Goal: Transaction & Acquisition: Purchase product/service

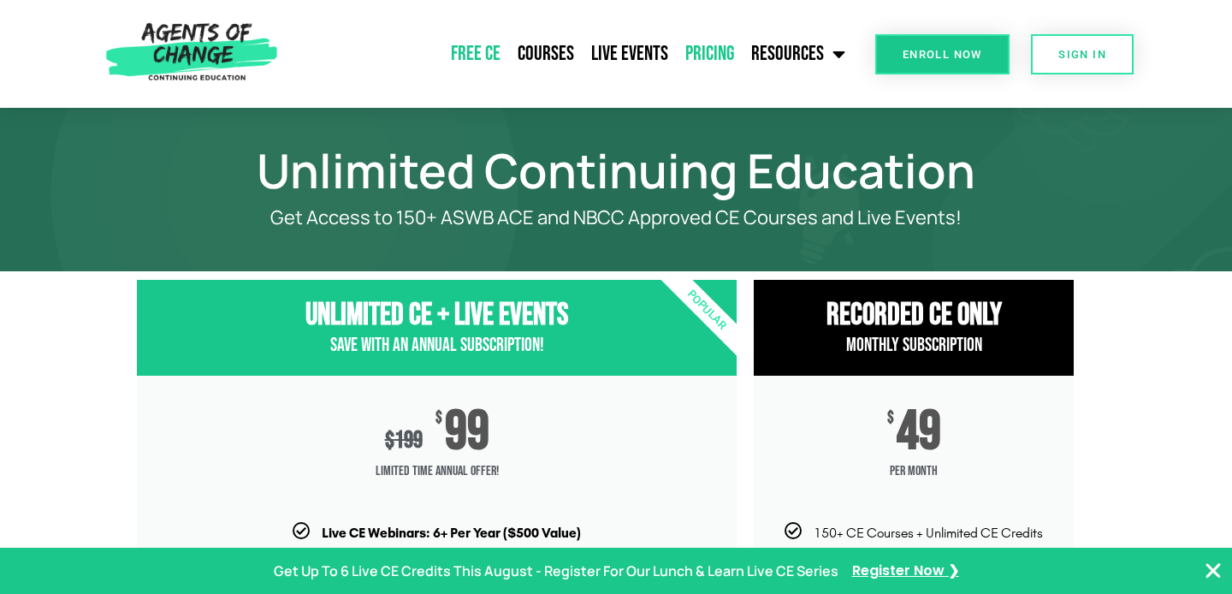
click at [501, 52] on link "Free CE" at bounding box center [475, 54] width 67 height 43
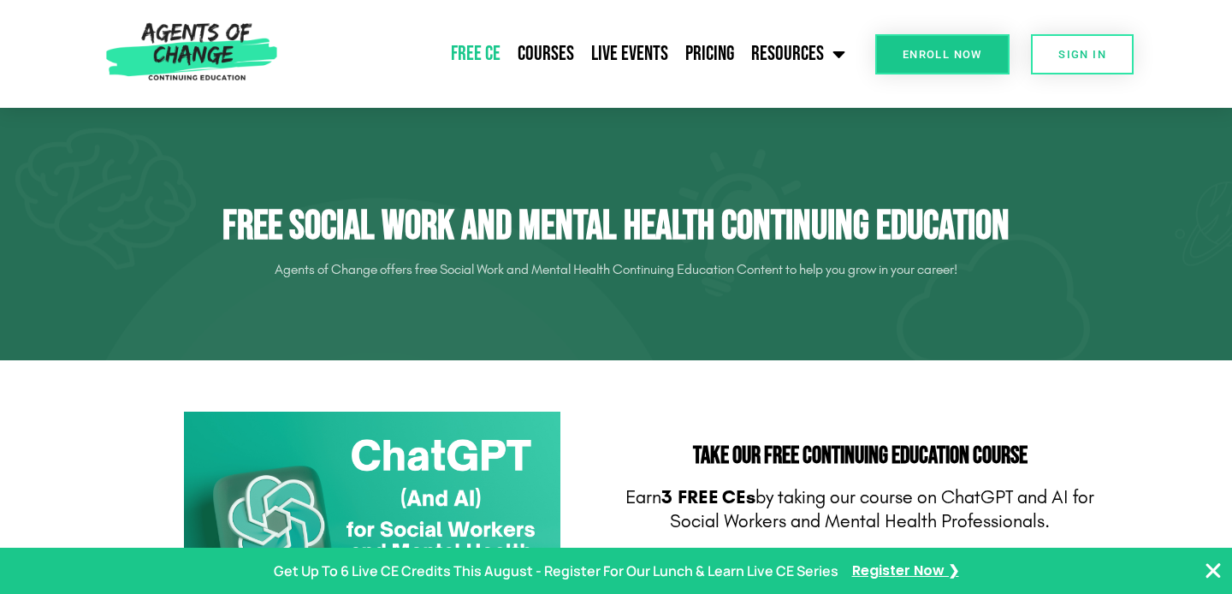
click at [949, 44] on link "Enroll Now" at bounding box center [942, 54] width 134 height 40
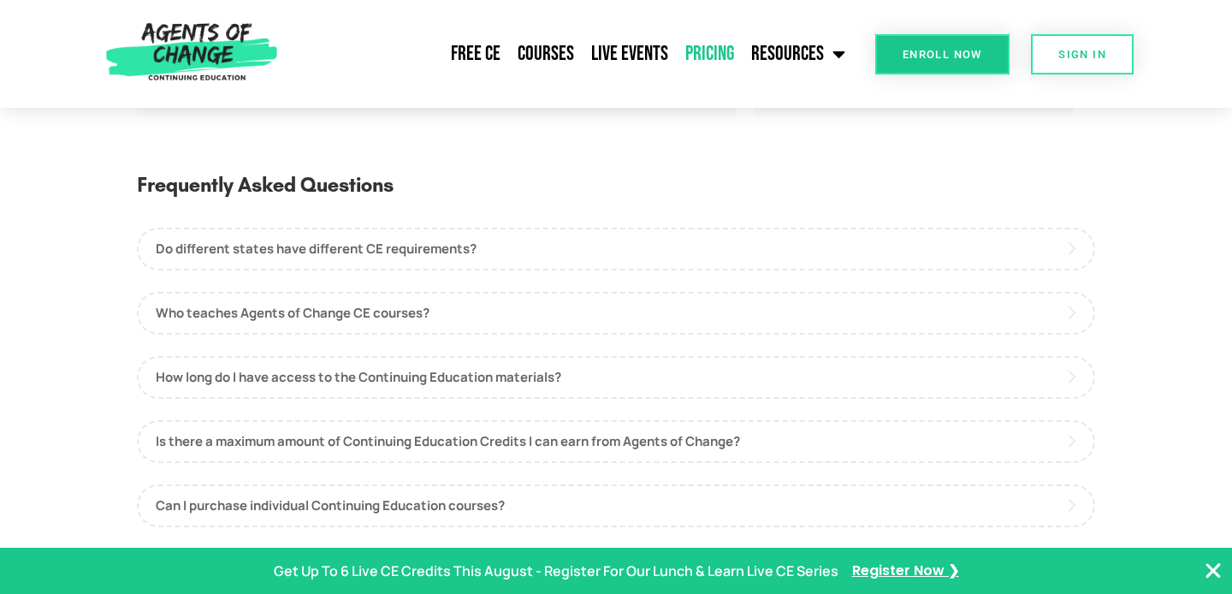
scroll to position [780, 0]
click at [722, 57] on link "Pricing" at bounding box center [710, 54] width 66 height 43
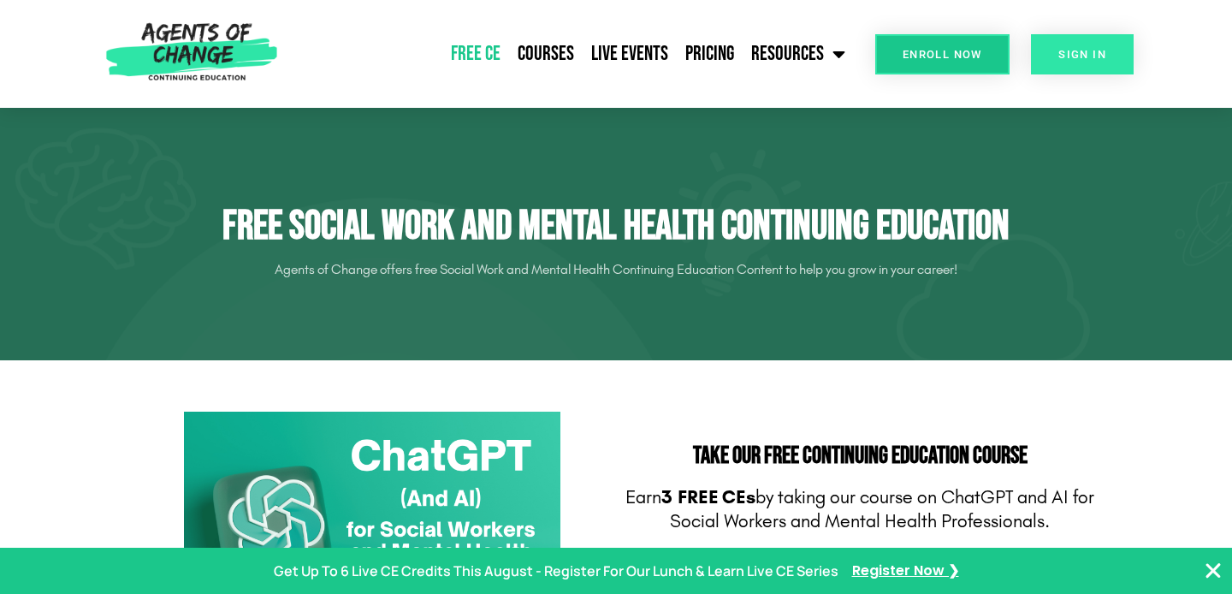
click at [1098, 65] on link "SIGN IN" at bounding box center [1082, 54] width 103 height 40
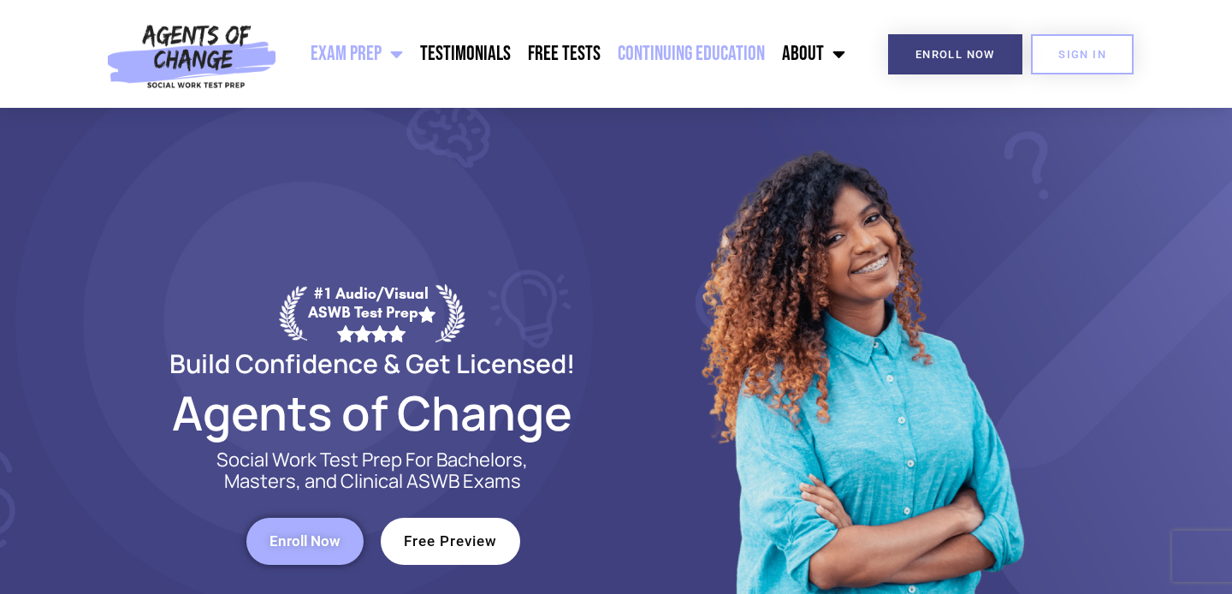
click at [688, 53] on link "Continuing Education" at bounding box center [691, 54] width 164 height 43
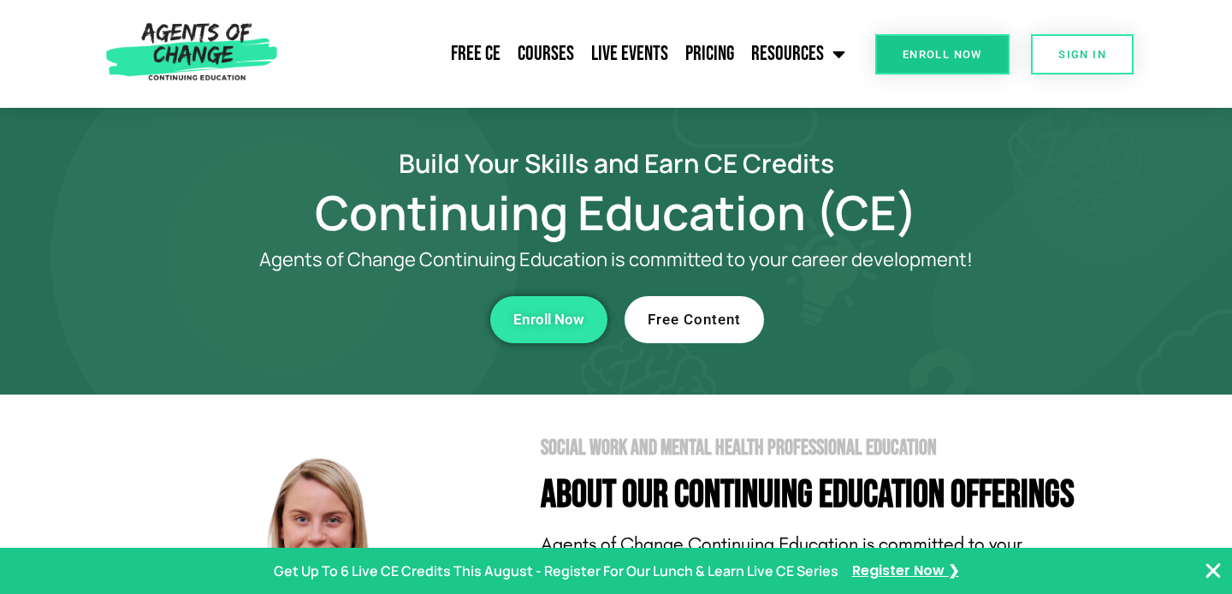
click at [721, 329] on link "Free Content" at bounding box center [694, 319] width 139 height 47
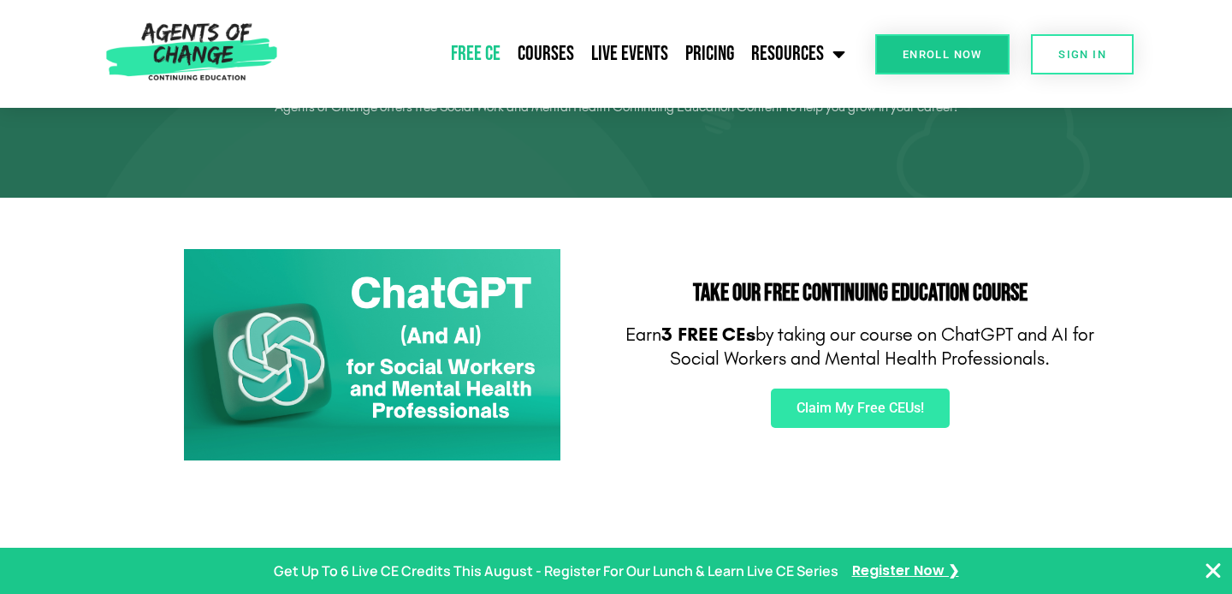
scroll to position [164, 0]
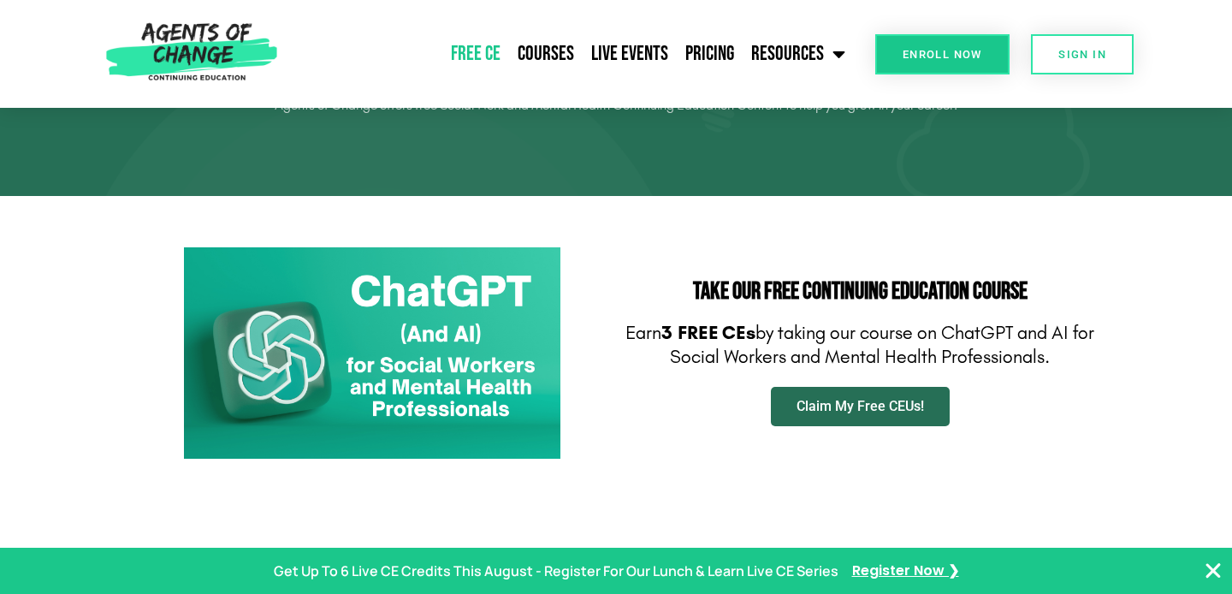
click at [838, 407] on span "Claim My Free CEUs!" at bounding box center [861, 407] width 128 height 14
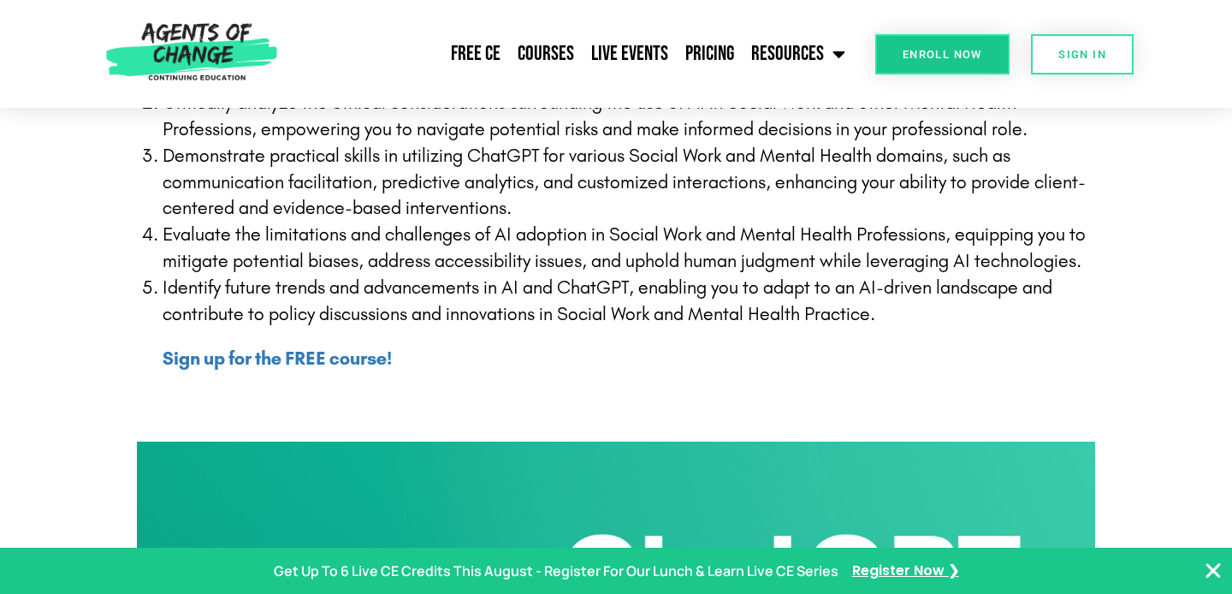
scroll to position [598, 0]
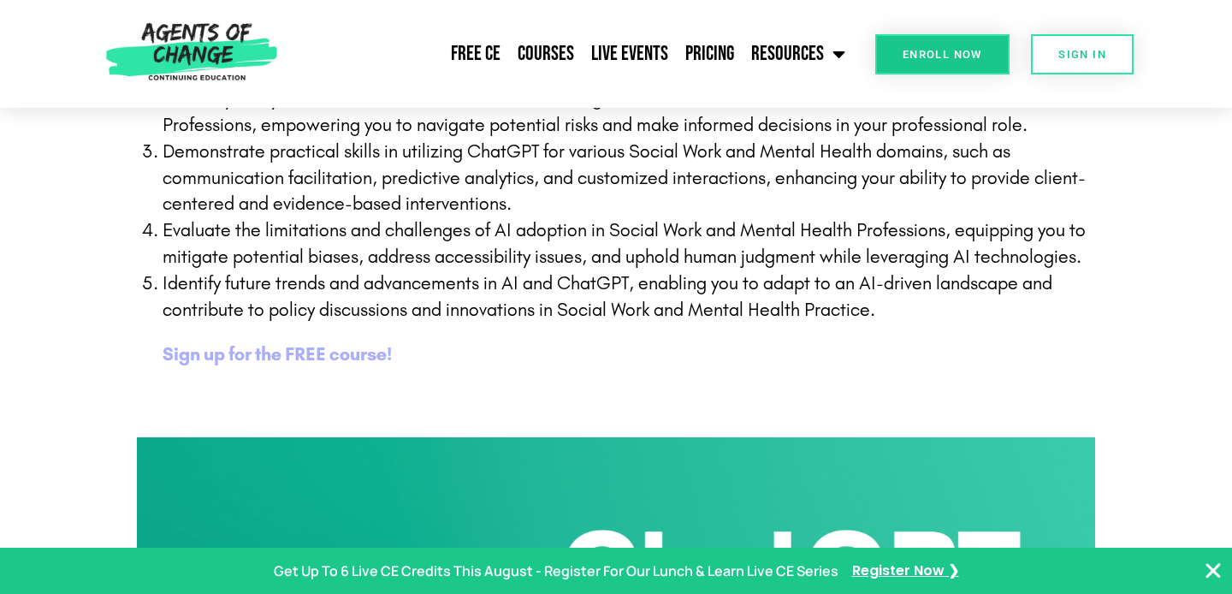
click at [365, 352] on b "Sign up for the FREE course!" at bounding box center [277, 354] width 229 height 22
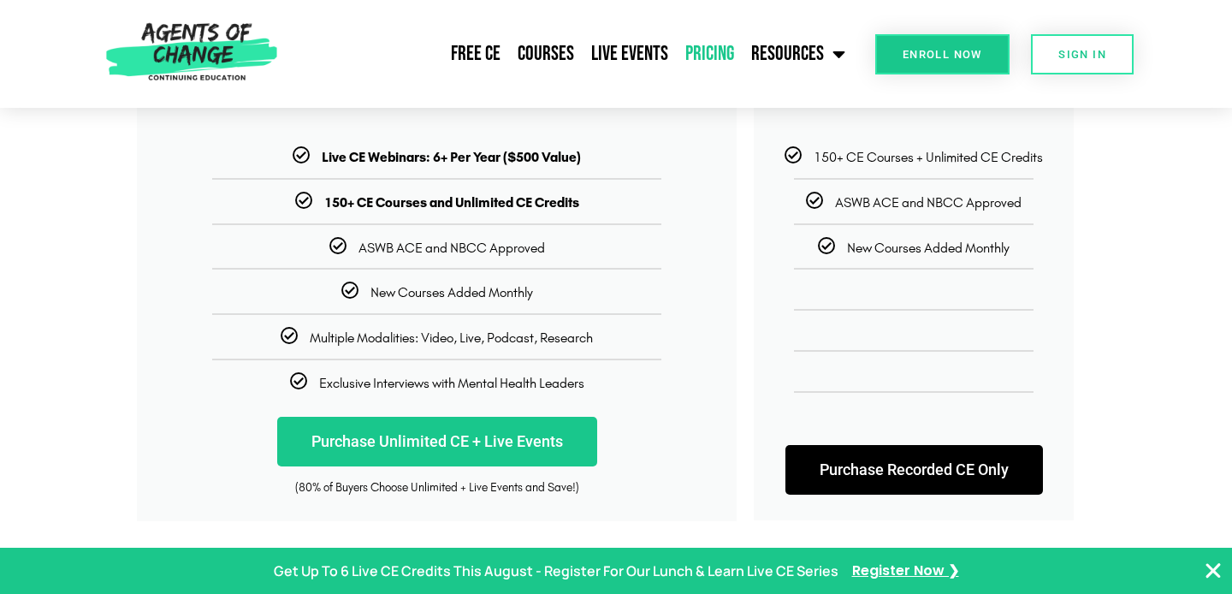
scroll to position [377, 0]
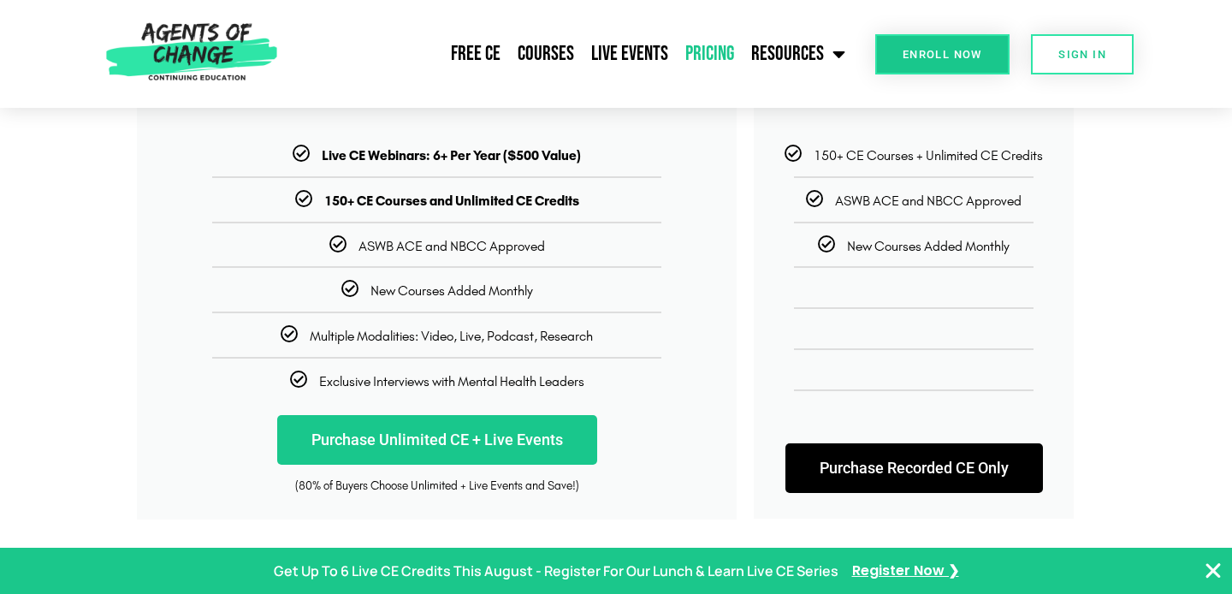
click at [497, 205] on b "150+ CE Courses and Unlimited CE Credits" at bounding box center [451, 201] width 255 height 16
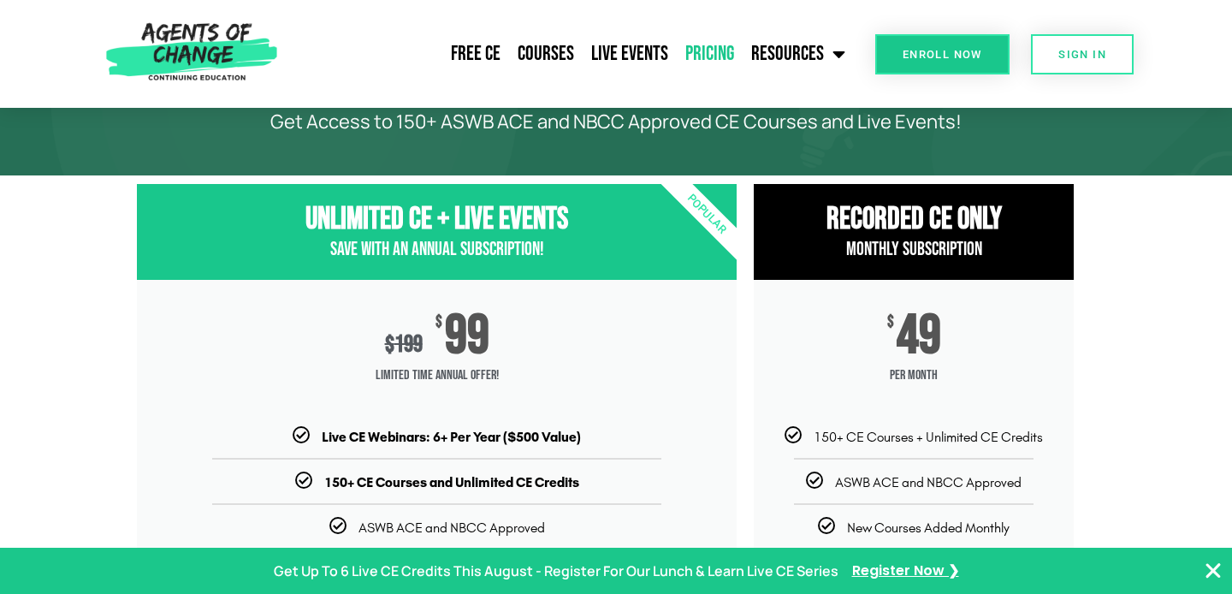
scroll to position [0, 0]
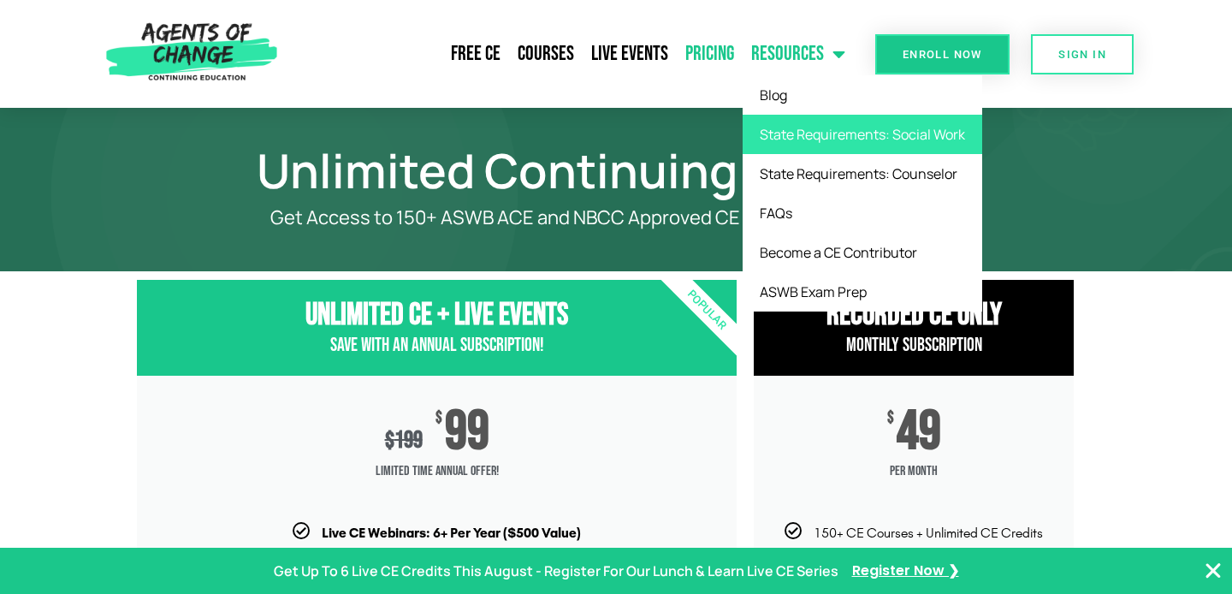
click at [821, 132] on link "State Requirements: Social Work" at bounding box center [863, 134] width 240 height 39
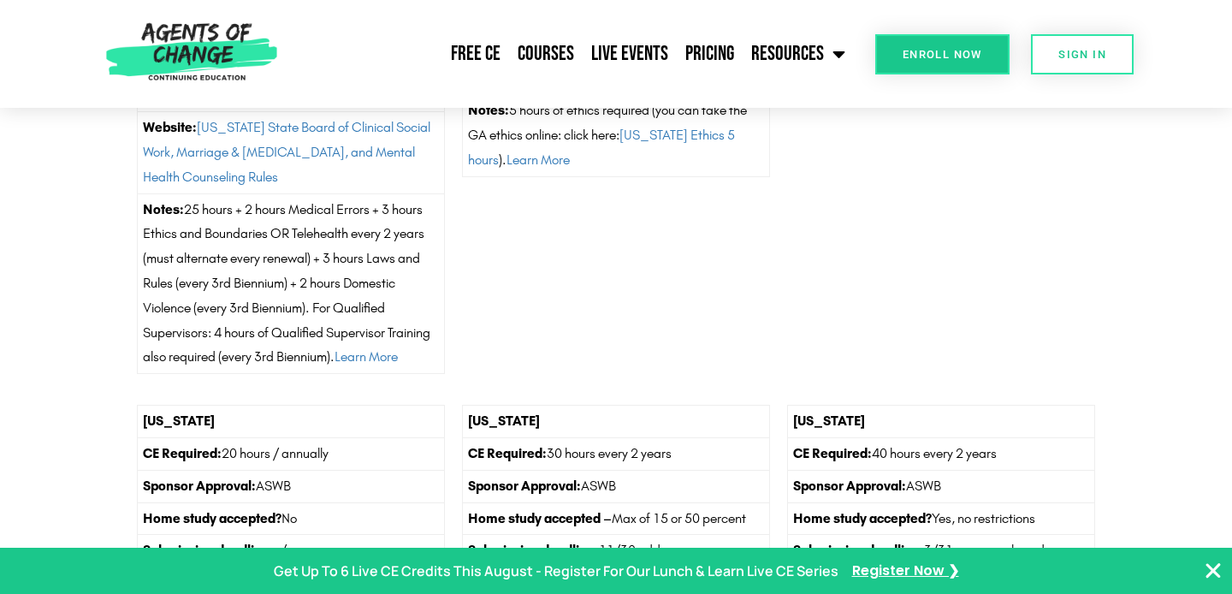
scroll to position [1691, 0]
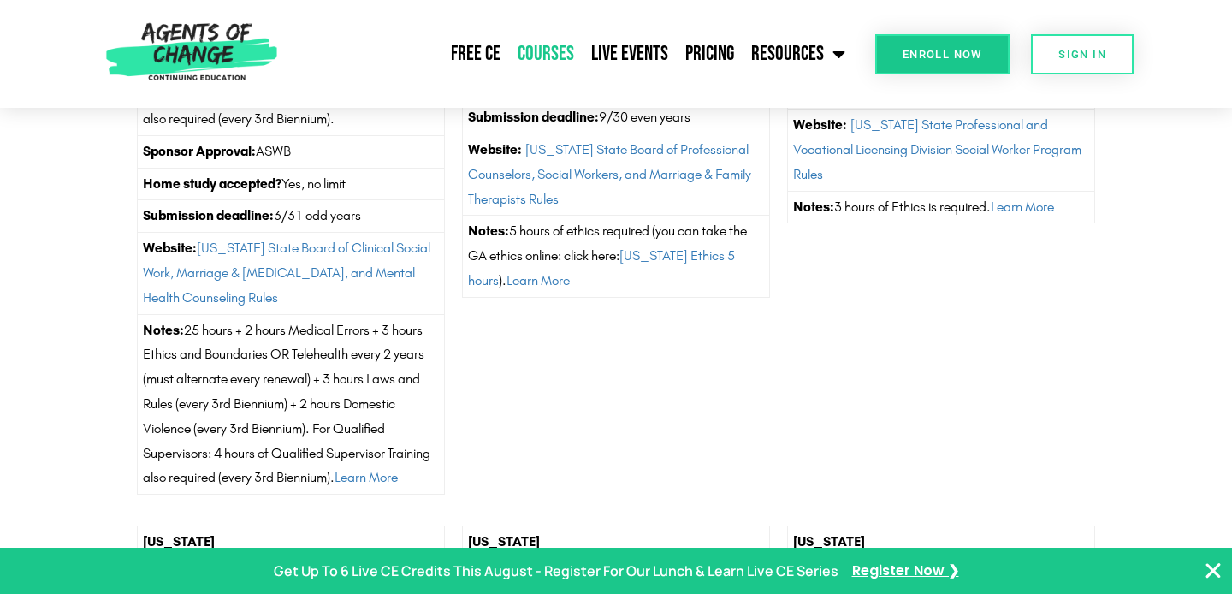
click at [569, 45] on link "Courses" at bounding box center [546, 54] width 74 height 43
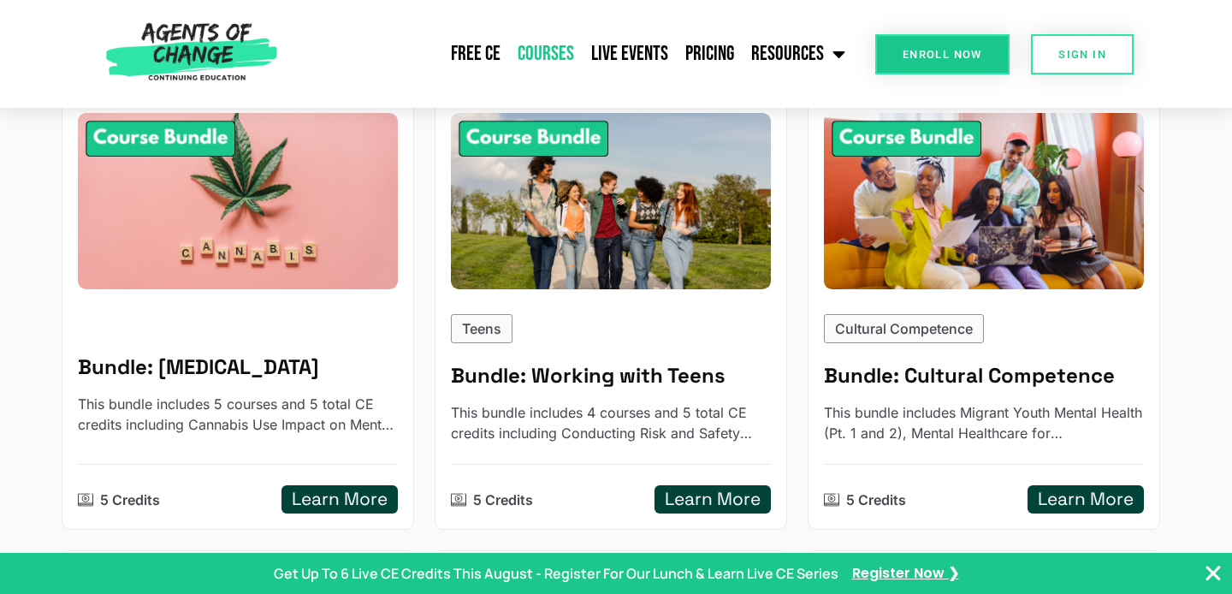
scroll to position [1232, 0]
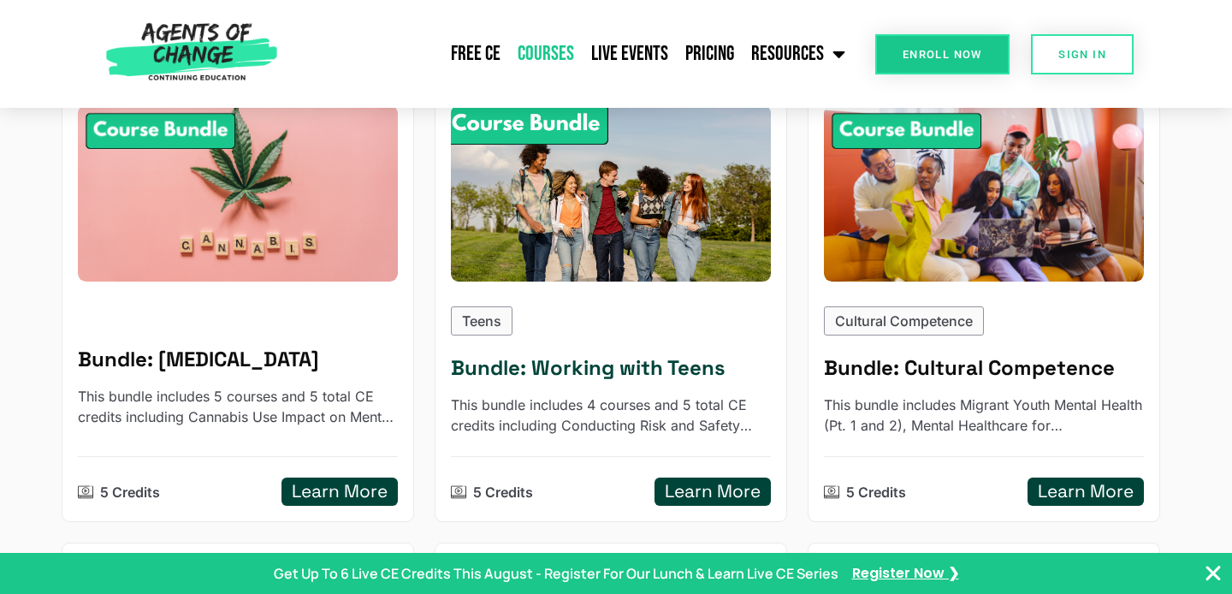
click at [623, 212] on img at bounding box center [611, 193] width 352 height 194
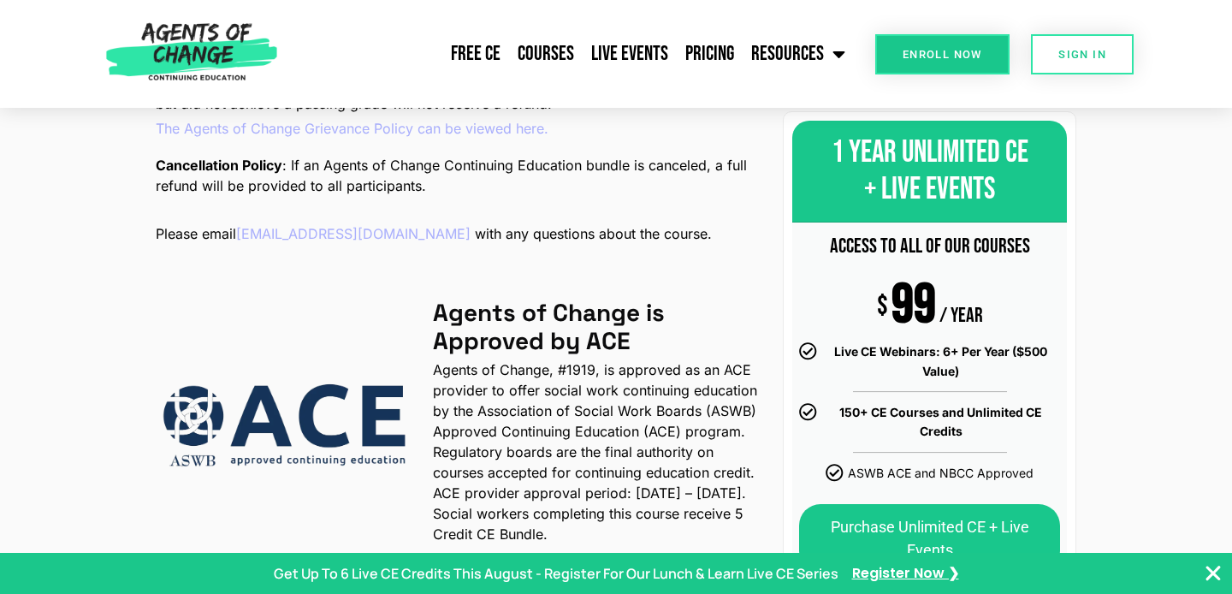
scroll to position [1961, 0]
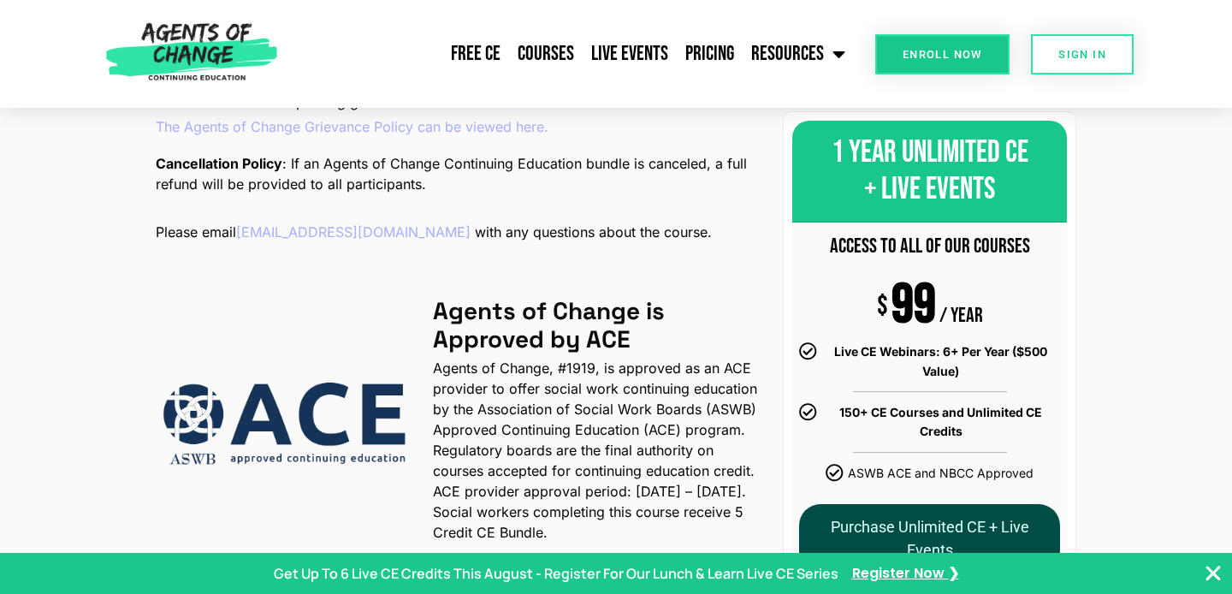
click at [937, 521] on link "Purchase Unlimited CE + Live Events" at bounding box center [929, 538] width 261 height 68
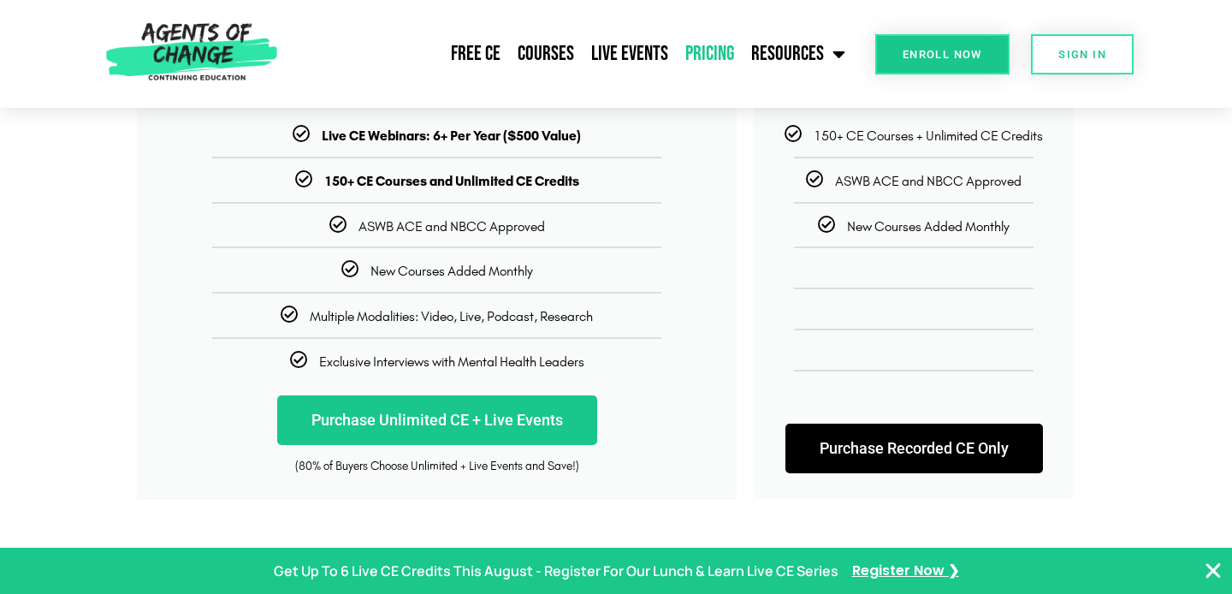
scroll to position [403, 0]
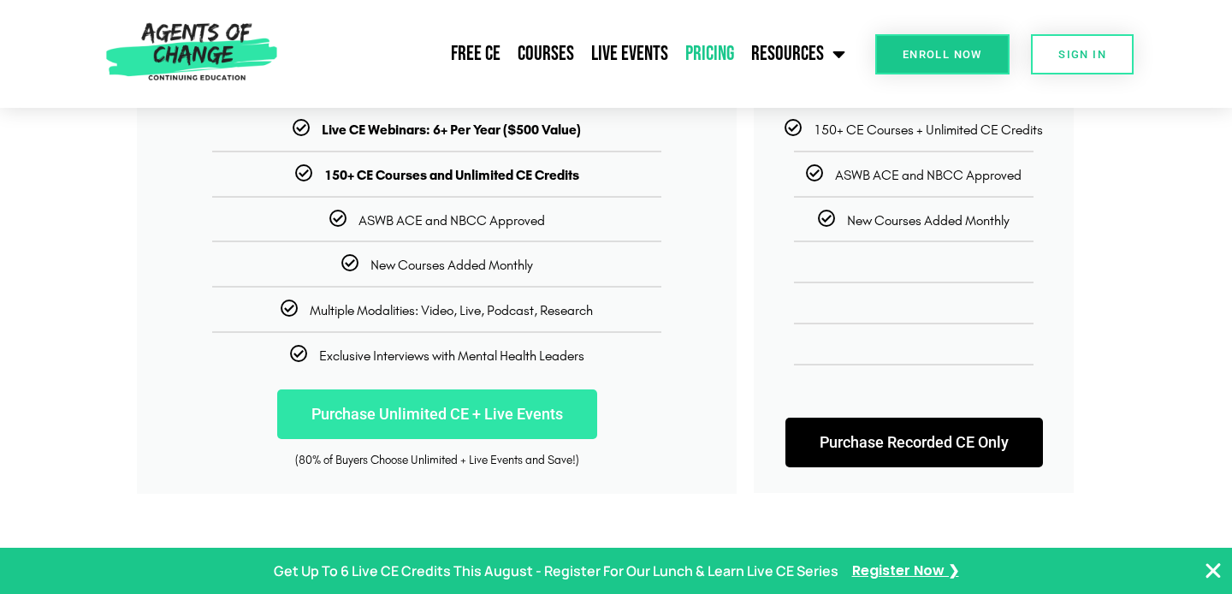
click at [452, 413] on link "Purchase Unlimited CE + Live Events" at bounding box center [437, 414] width 320 height 50
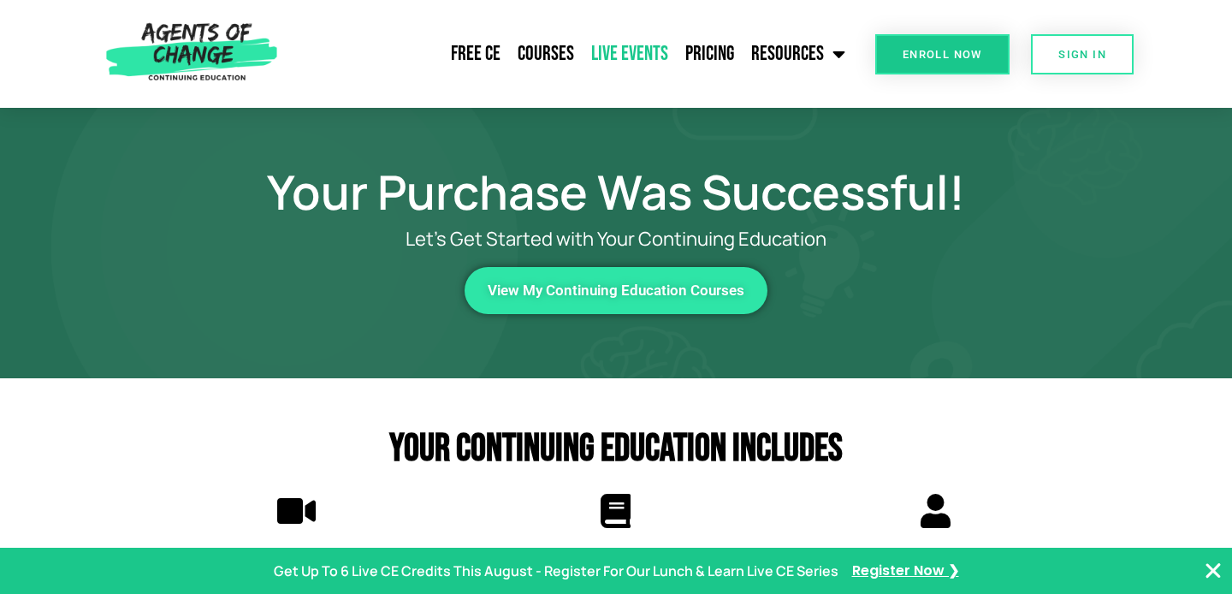
click at [637, 44] on link "Live Events" at bounding box center [630, 54] width 94 height 43
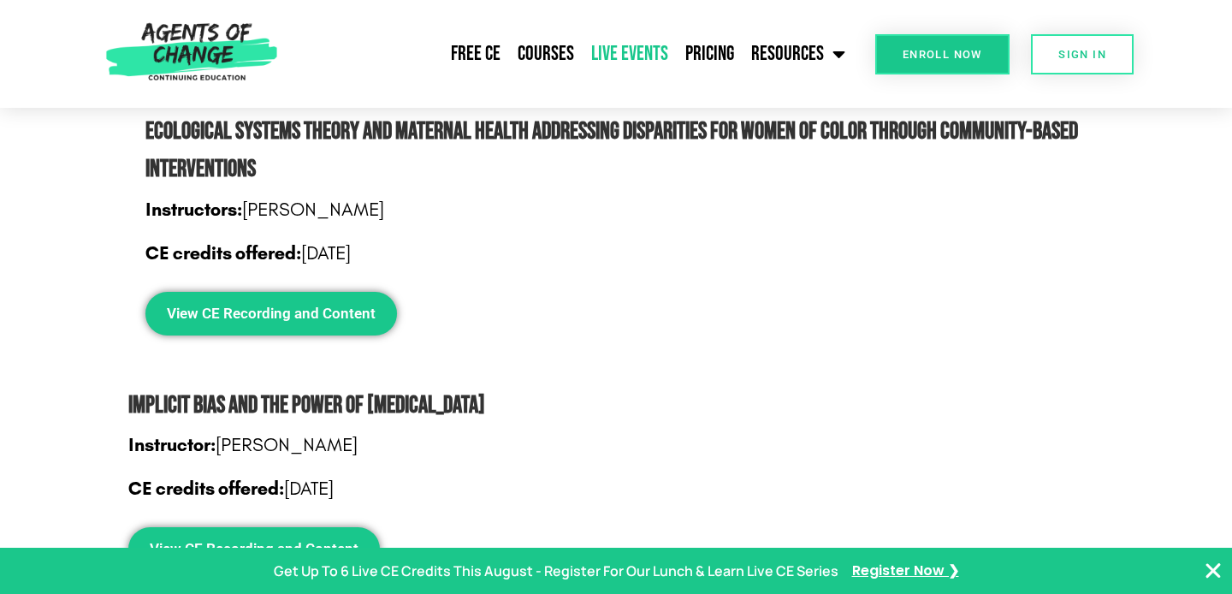
scroll to position [2438, 0]
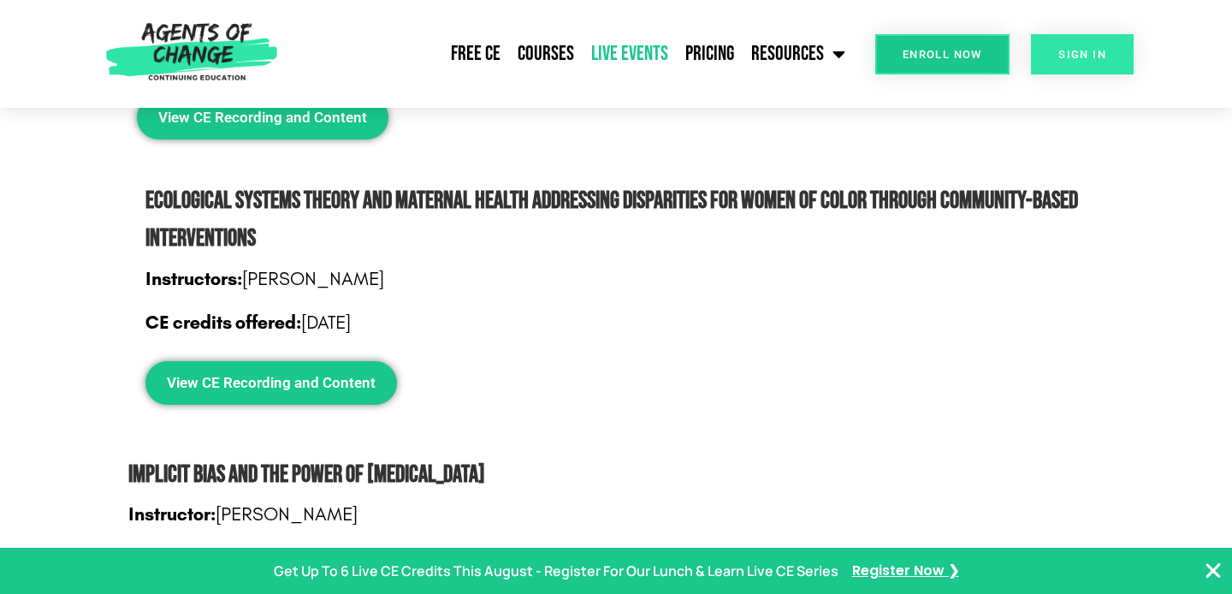
click at [1086, 58] on span "SIGN IN" at bounding box center [1083, 54] width 48 height 11
